Goal: Information Seeking & Learning: Learn about a topic

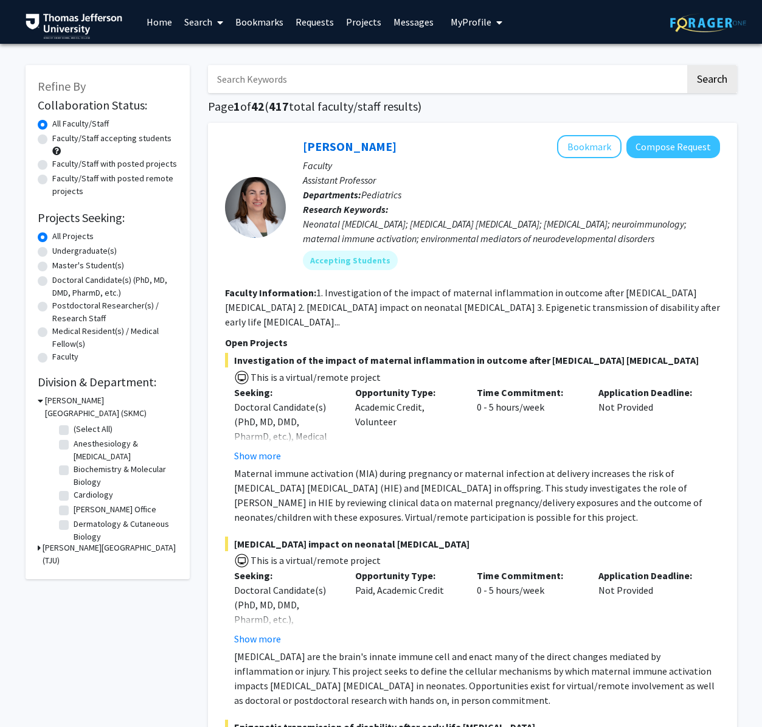
scroll to position [1, 0]
click at [74, 440] on label "Anesthesiology & [MEDICAL_DATA]" at bounding box center [124, 450] width 101 height 26
click at [74, 440] on input "Anesthesiology & [MEDICAL_DATA]" at bounding box center [78, 441] width 8 height 8
checkbox input "true"
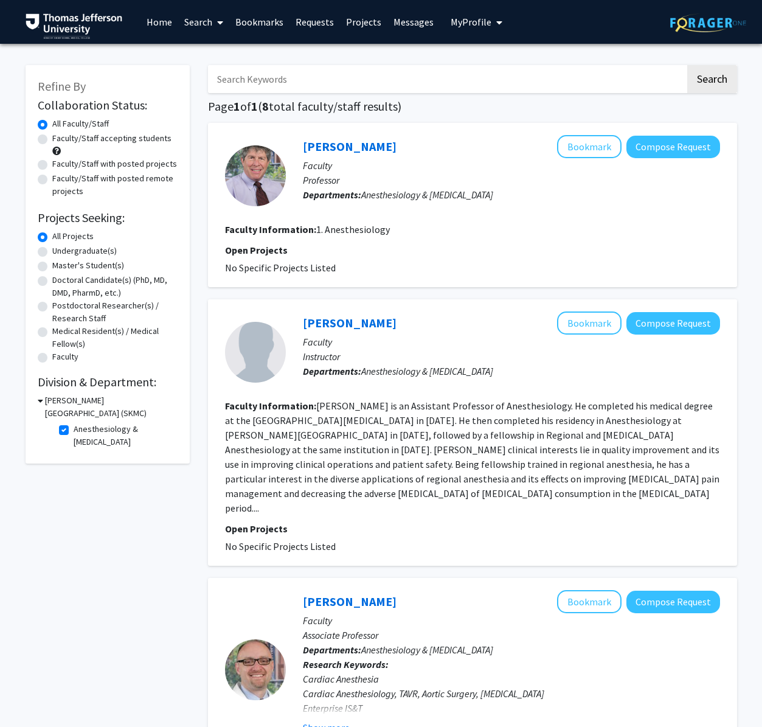
click at [74, 425] on label "Anesthesiology & [MEDICAL_DATA]" at bounding box center [124, 436] width 101 height 26
click at [74, 425] on input "Anesthesiology & [MEDICAL_DATA]" at bounding box center [78, 427] width 8 height 8
checkbox input "false"
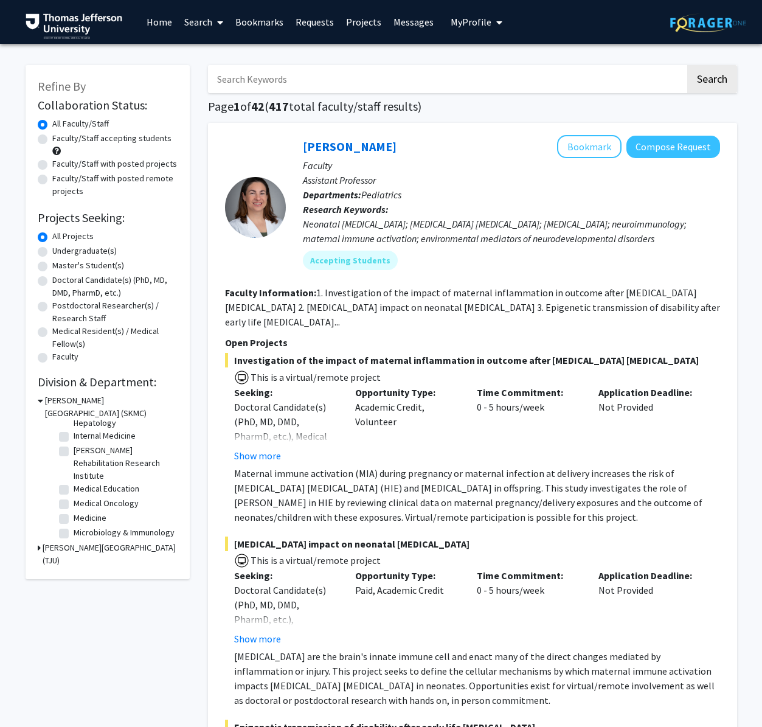
scroll to position [198, 0]
click at [74, 514] on label "Medicine" at bounding box center [90, 514] width 33 height 13
click at [74, 514] on input "Medicine" at bounding box center [78, 512] width 8 height 8
checkbox input "true"
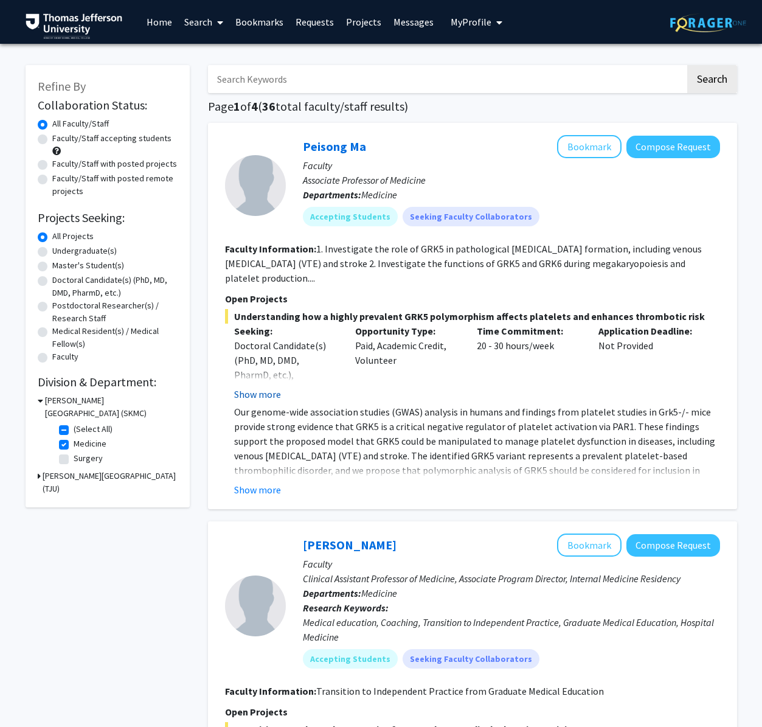
click at [259, 392] on button "Show more" at bounding box center [257, 394] width 47 height 15
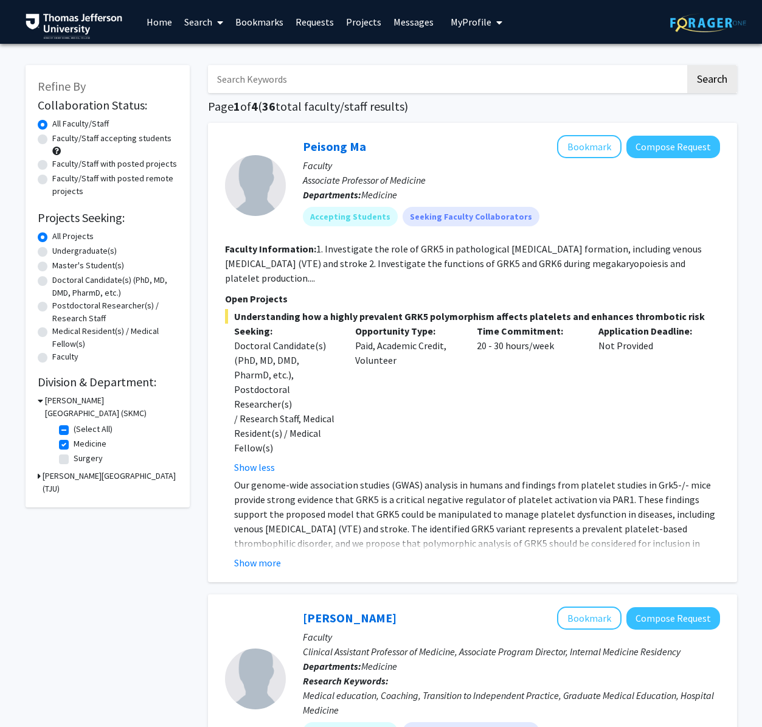
click at [63, 438] on fg-checkbox "Medicine Medicine" at bounding box center [117, 444] width 116 height 15
click at [74, 440] on label "Medicine" at bounding box center [90, 443] width 33 height 13
click at [74, 440] on input "Medicine" at bounding box center [78, 441] width 8 height 8
checkbox input "false"
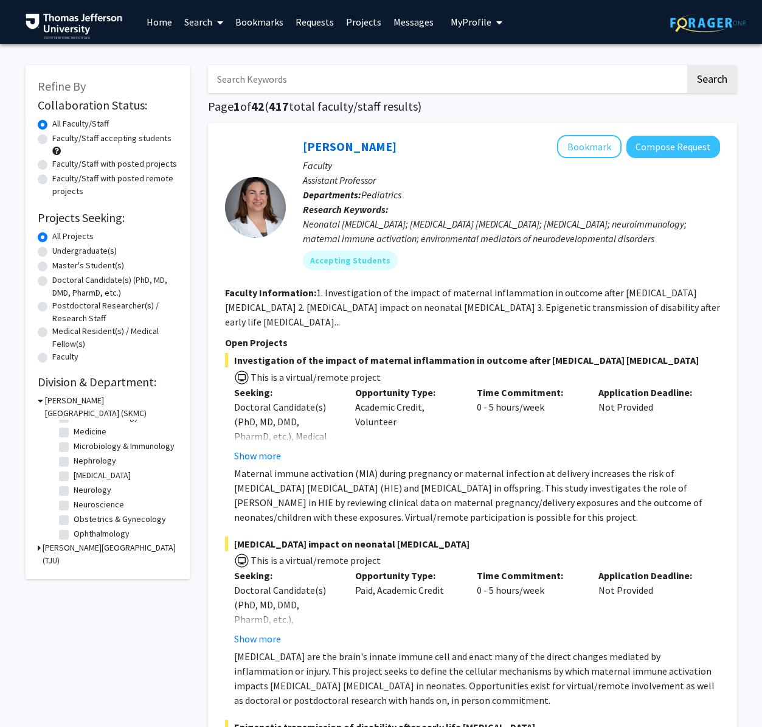
scroll to position [280, 0]
click at [74, 435] on label "Medicine" at bounding box center [90, 431] width 33 height 13
click at [74, 433] on input "Medicine" at bounding box center [78, 429] width 8 height 8
checkbox input "true"
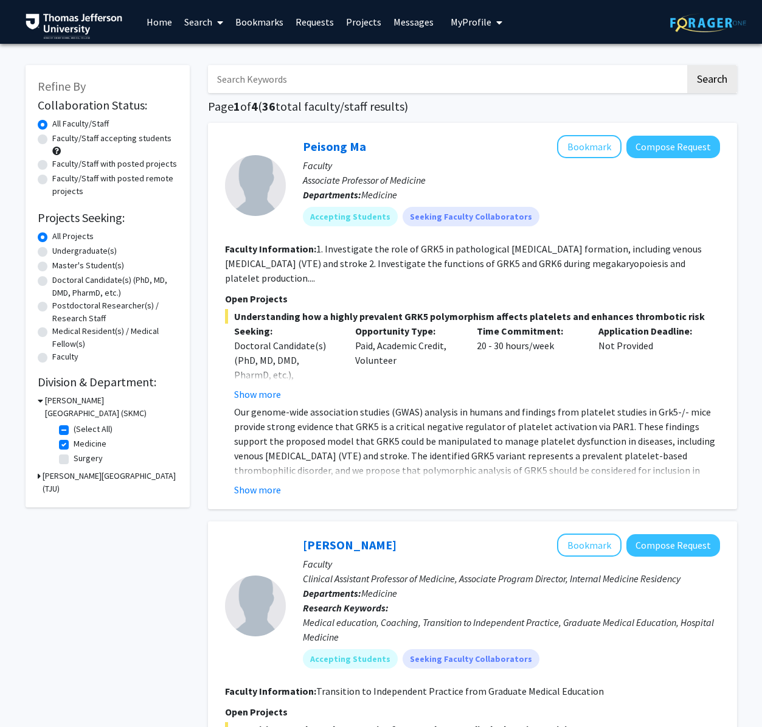
click at [74, 444] on label "Medicine" at bounding box center [90, 443] width 33 height 13
click at [74, 444] on input "Medicine" at bounding box center [78, 441] width 8 height 8
checkbox input "false"
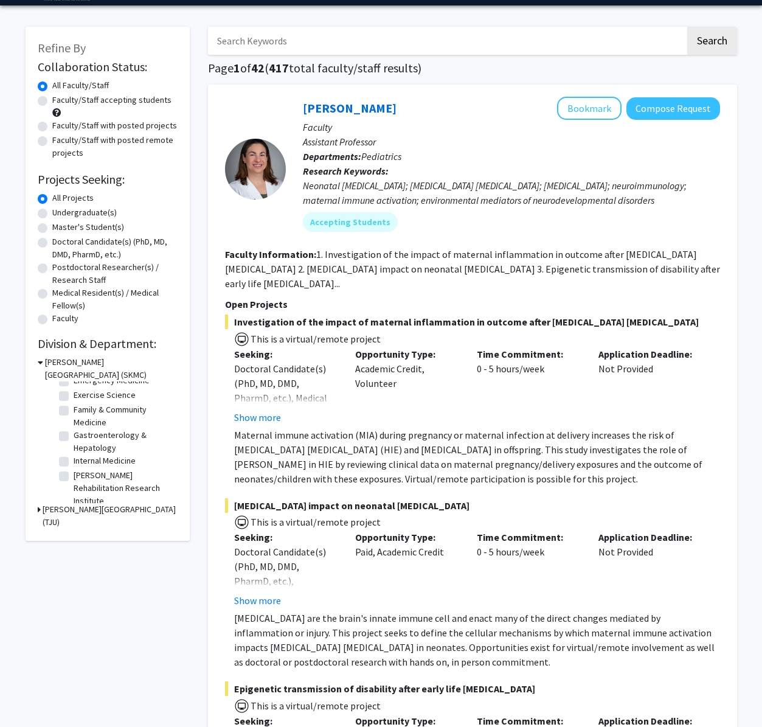
scroll to position [126, 0]
click at [74, 464] on label "Internal Medicine" at bounding box center [105, 465] width 62 height 13
click at [74, 464] on input "Internal Medicine" at bounding box center [78, 463] width 8 height 8
checkbox input "true"
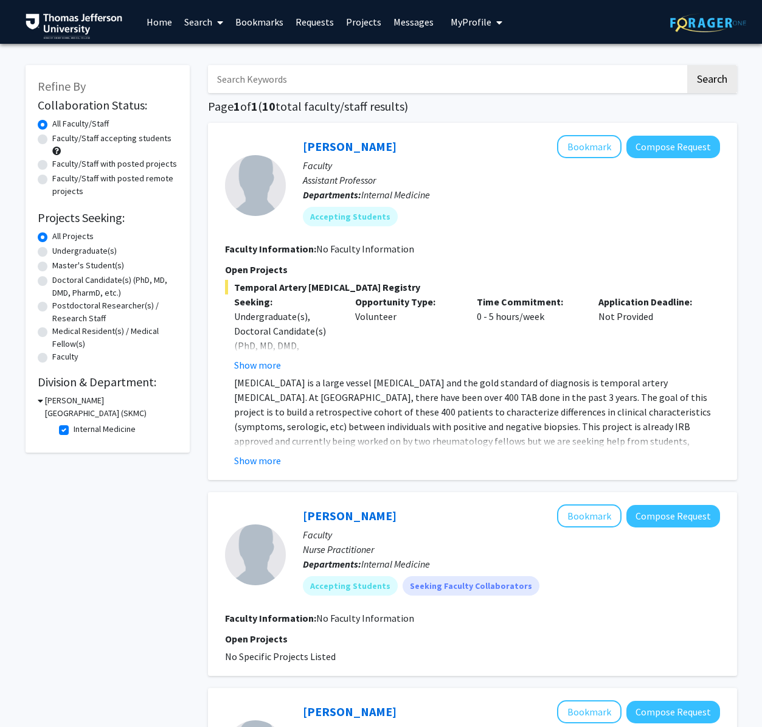
scroll to position [1, 0]
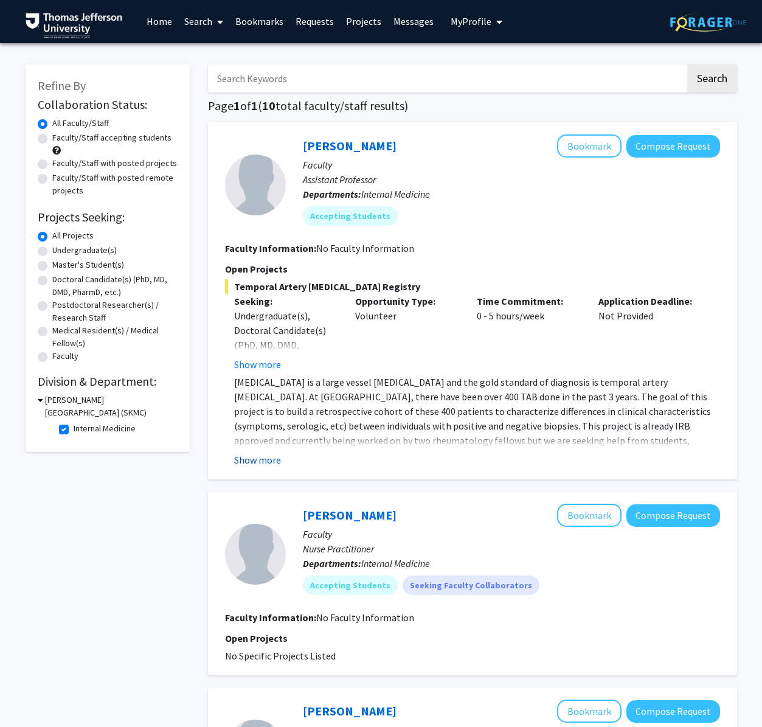
click at [272, 462] on button "Show more" at bounding box center [257, 459] width 47 height 15
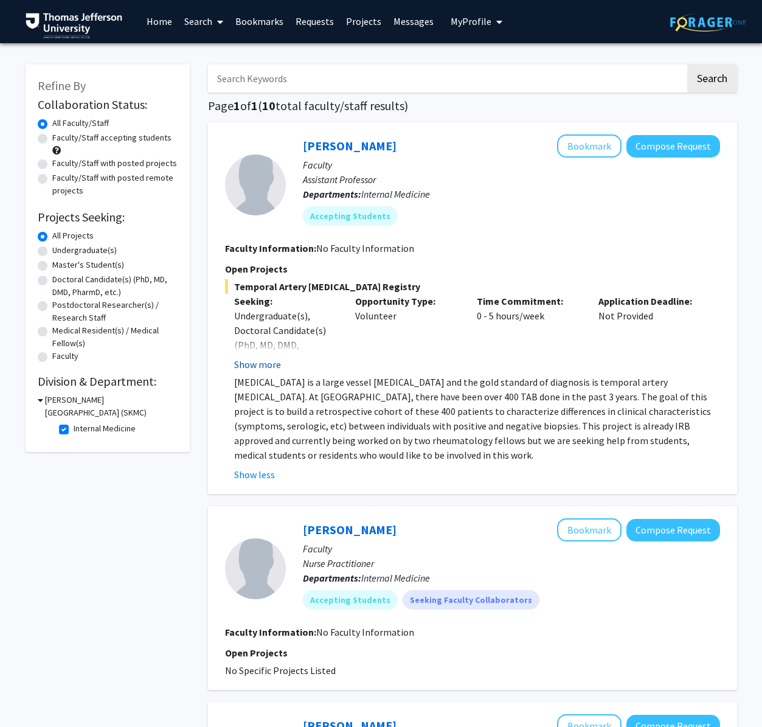
click at [262, 359] on button "Show more" at bounding box center [257, 364] width 47 height 15
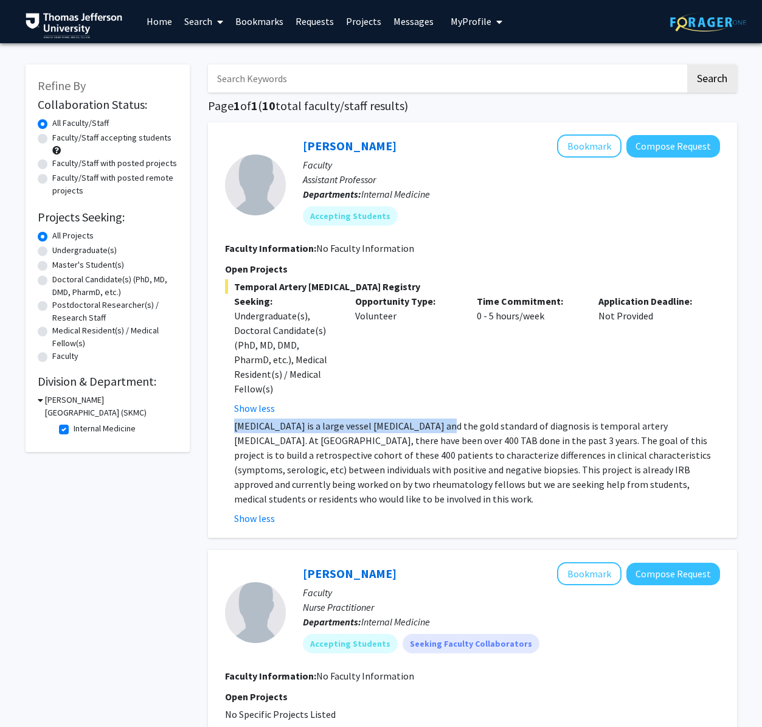
drag, startPoint x: 285, startPoint y: 403, endPoint x: 412, endPoint y: 407, distance: 126.6
click at [412, 407] on div "Temporal Artery [MEDICAL_DATA] Registry Seeking: Undergraduate(s), Doctoral Can…" at bounding box center [472, 402] width 495 height 246
click at [412, 418] on p "[MEDICAL_DATA] is a large vessel [MEDICAL_DATA] and the gold standard of diagno…" at bounding box center [477, 462] width 486 height 88
click at [74, 431] on label "Internal Medicine" at bounding box center [105, 428] width 62 height 13
click at [74, 430] on input "Internal Medicine" at bounding box center [78, 426] width 8 height 8
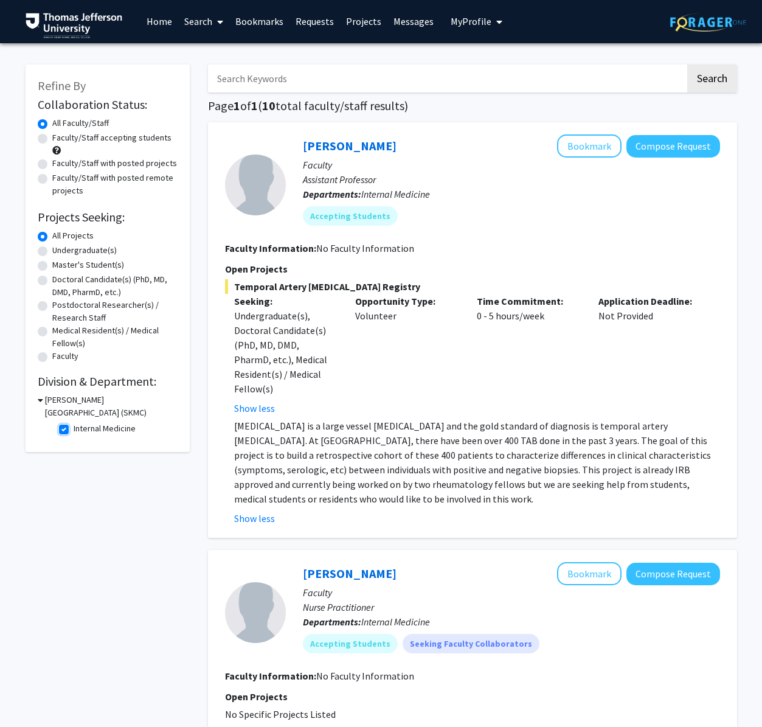
checkbox input "false"
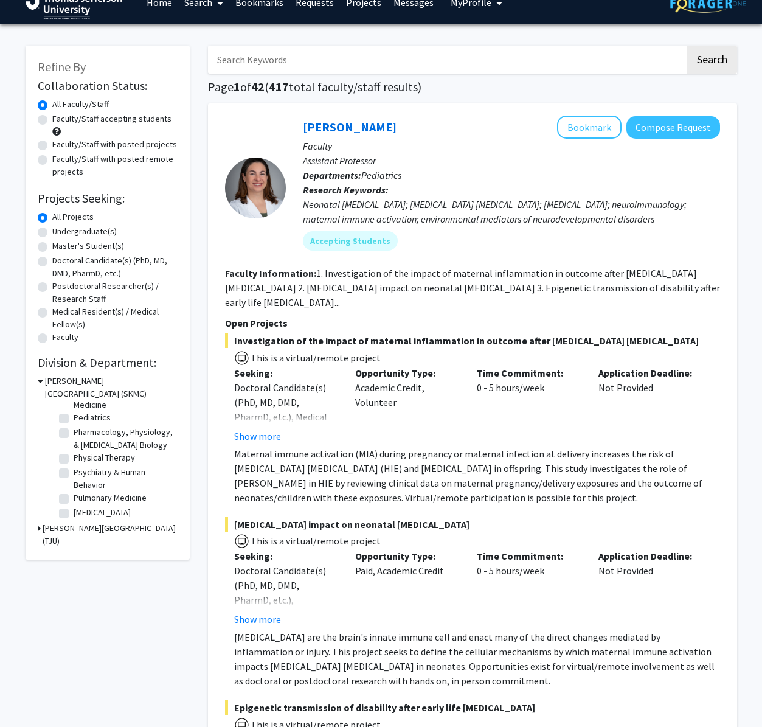
scroll to position [323, 0]
click at [52, 146] on label "Faculty/Staff with posted projects" at bounding box center [114, 144] width 125 height 13
click at [52, 146] on input "Faculty/Staff with posted projects" at bounding box center [56, 142] width 8 height 8
radio input "true"
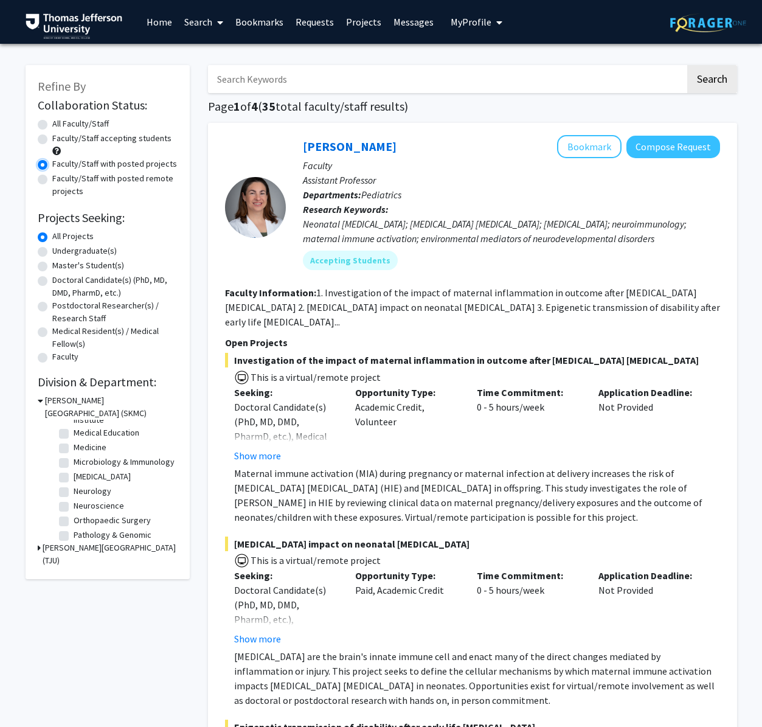
scroll to position [131, 0]
click at [74, 449] on label "Medicine" at bounding box center [90, 445] width 33 height 13
click at [74, 447] on input "Medicine" at bounding box center [78, 443] width 8 height 8
checkbox input "true"
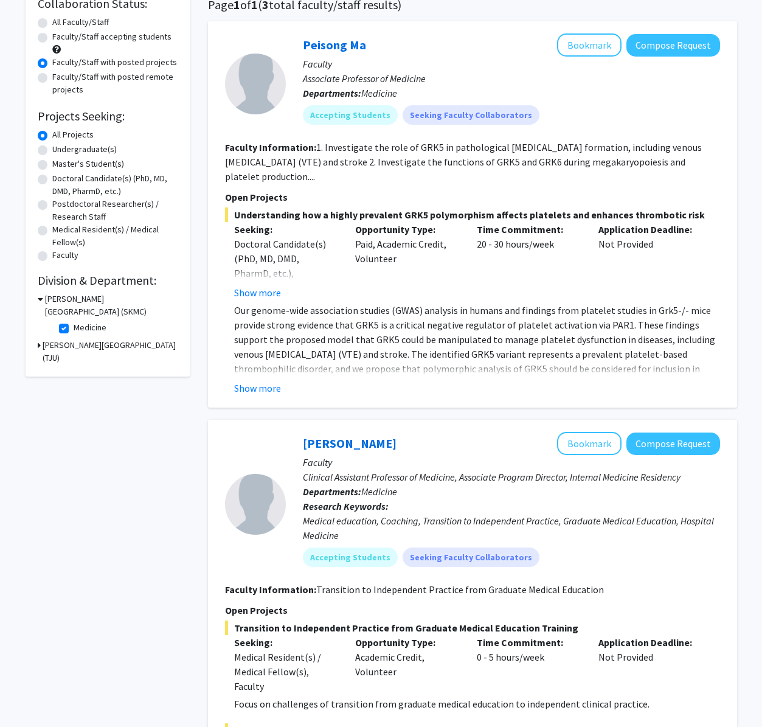
scroll to position [106, 0]
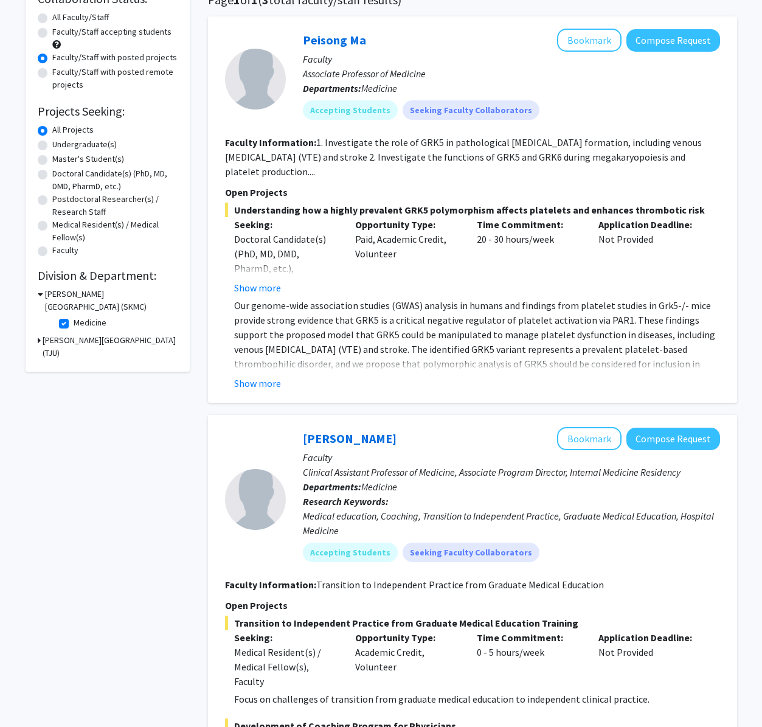
click at [74, 325] on label "Medicine" at bounding box center [90, 322] width 33 height 13
click at [74, 324] on input "Medicine" at bounding box center [78, 320] width 8 height 8
checkbox input "false"
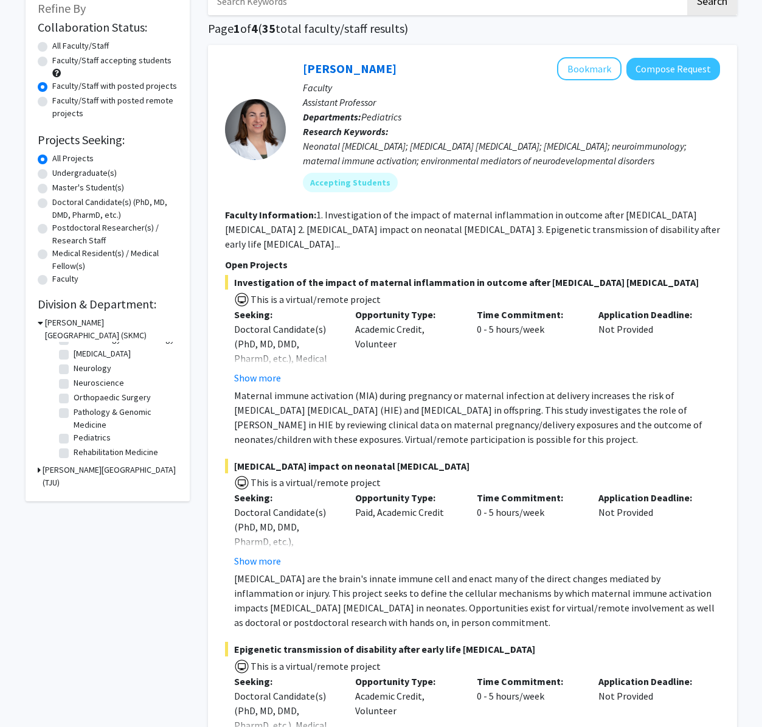
scroll to position [7, 0]
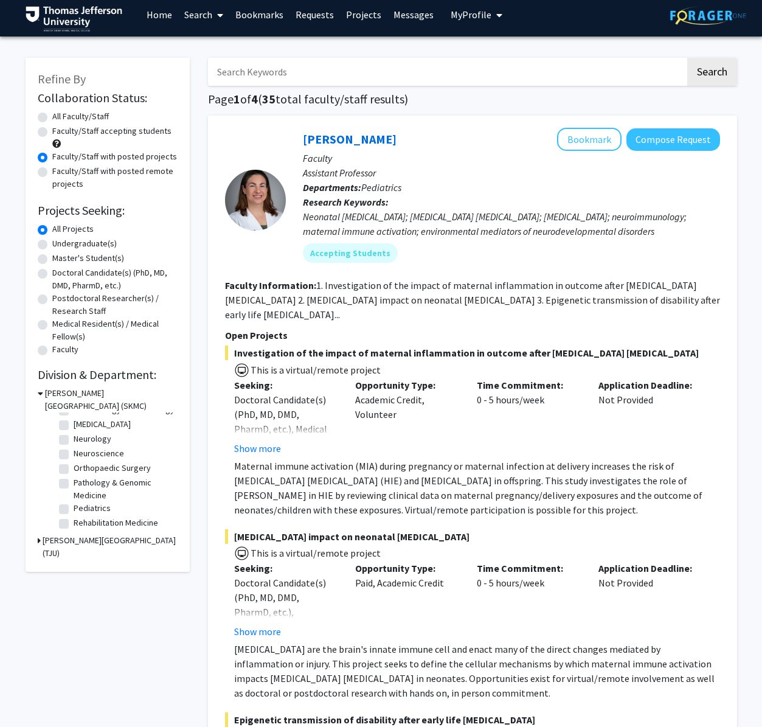
click at [50, 537] on h3 "[PERSON_NAME][GEOGRAPHIC_DATA] (TJU)" at bounding box center [110, 547] width 135 height 26
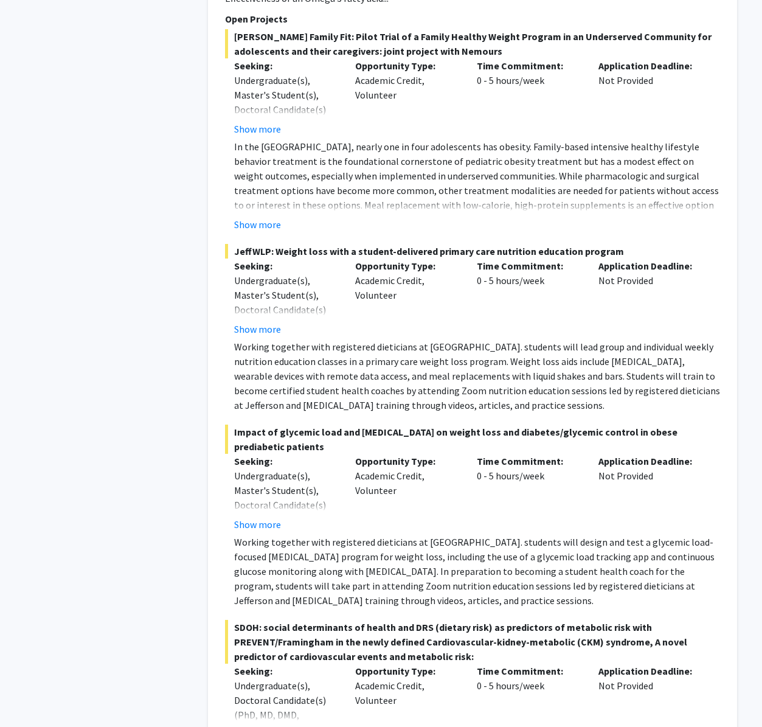
scroll to position [7299, 0]
